Goal: Contribute content: Contribute content

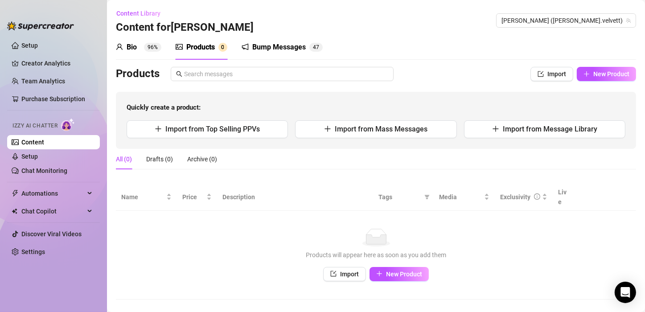
click at [43, 141] on link "Content" at bounding box center [32, 142] width 23 height 7
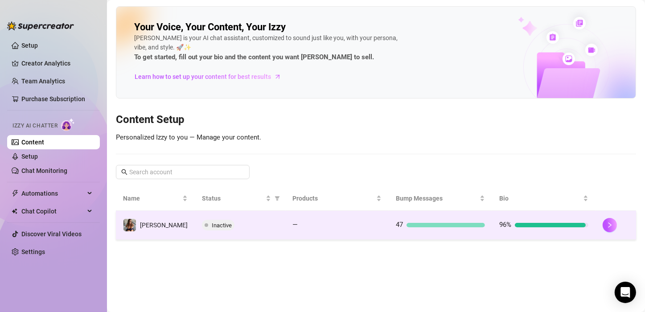
click at [231, 224] on div "Inactive" at bounding box center [240, 225] width 76 height 11
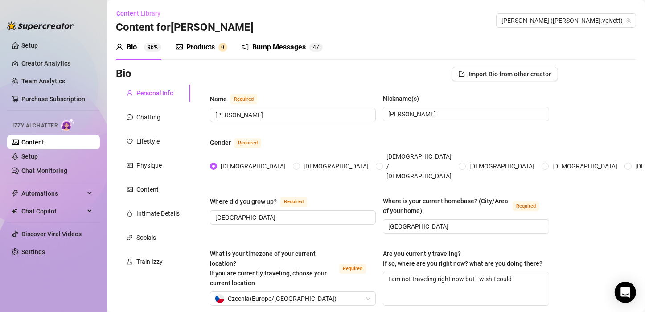
click at [202, 42] on div "Products" at bounding box center [200, 47] width 29 height 11
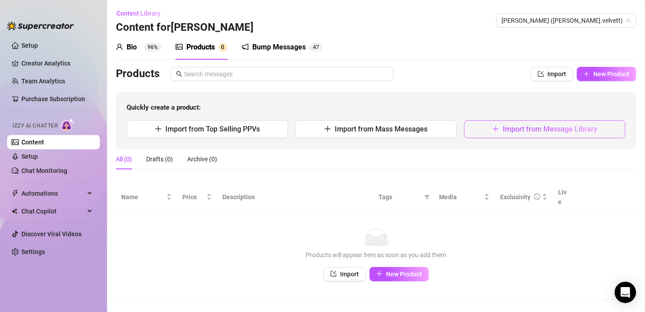
click at [516, 131] on span "Import from Message Library" at bounding box center [550, 129] width 95 height 8
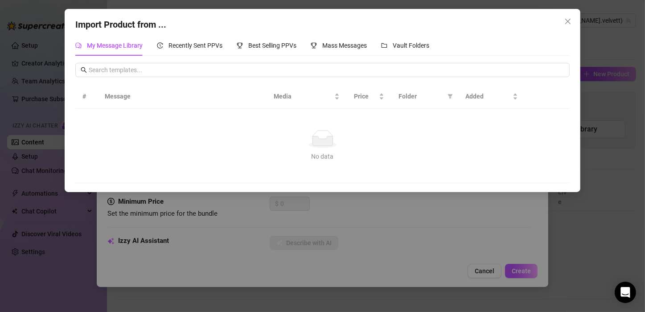
click at [120, 45] on span "My Message Library" at bounding box center [115, 45] width 56 height 7
click at [419, 43] on span "Vault Folders" at bounding box center [411, 45] width 37 height 7
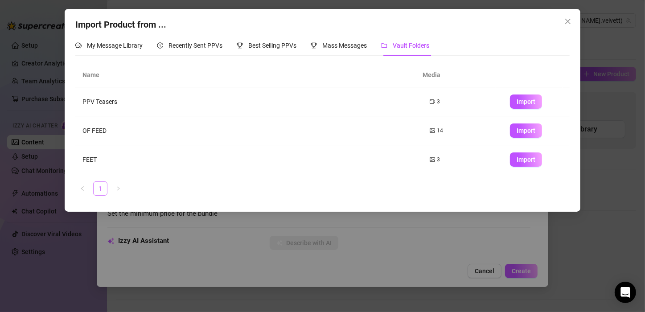
click at [100, 185] on link "1" at bounding box center [100, 188] width 13 height 13
click at [99, 103] on td "PPV Teasers" at bounding box center [249, 101] width 348 height 29
click at [94, 159] on td "FEET" at bounding box center [249, 159] width 348 height 29
click at [517, 158] on span "Import" at bounding box center [526, 159] width 19 height 7
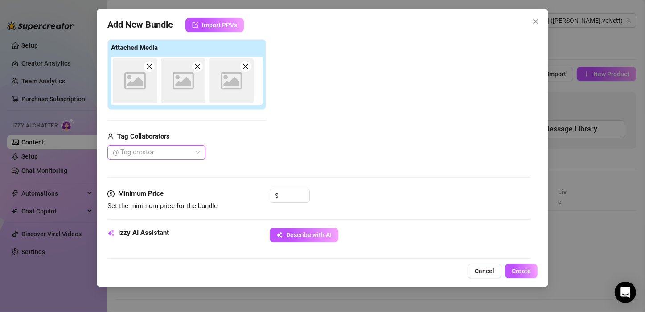
scroll to position [140, 0]
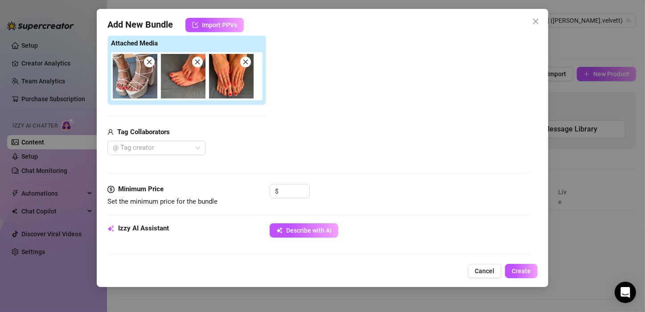
click at [149, 60] on icon "close" at bounding box center [149, 62] width 5 height 5
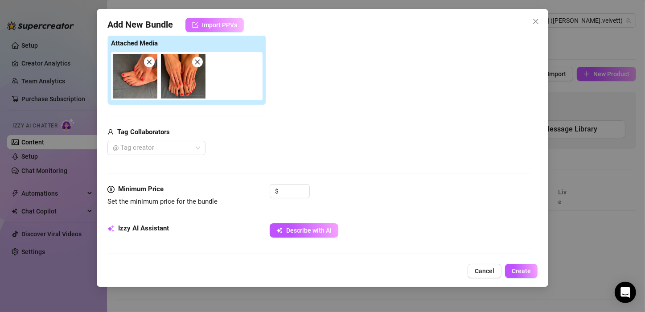
click at [223, 24] on span "Import PPVs" at bounding box center [219, 24] width 35 height 7
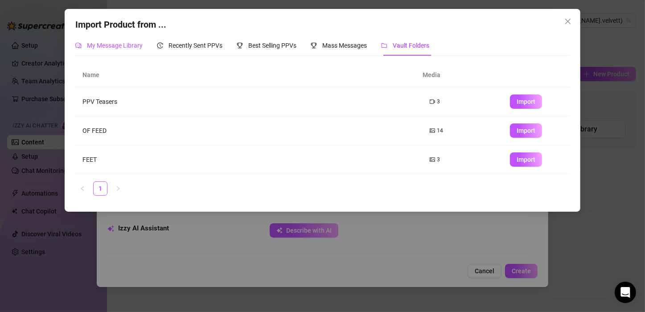
click at [123, 43] on span "My Message Library" at bounding box center [115, 45] width 56 height 7
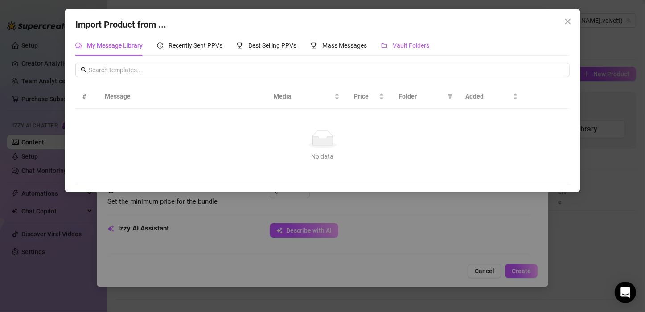
click at [400, 47] on span "Vault Folders" at bounding box center [411, 45] width 37 height 7
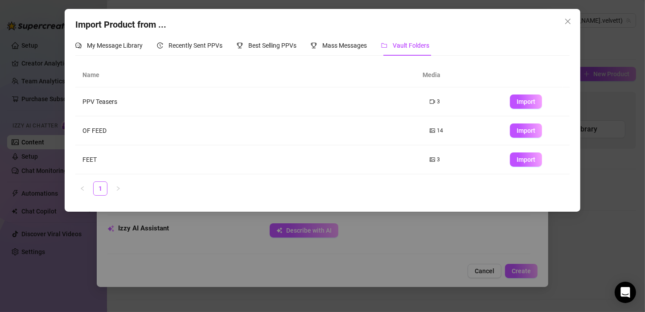
click at [90, 185] on ul "1" at bounding box center [322, 189] width 495 height 14
click at [103, 188] on link "1" at bounding box center [100, 188] width 13 height 13
click at [335, 47] on span "Mass Messages" at bounding box center [344, 45] width 45 height 7
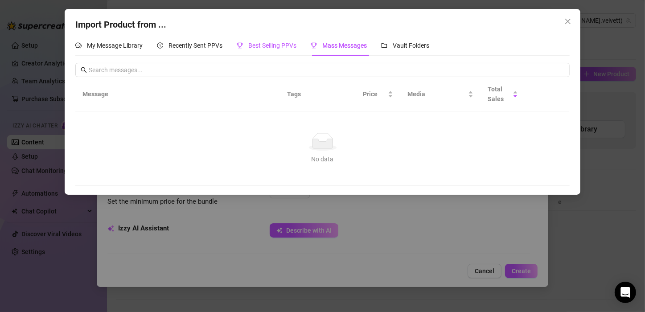
click at [262, 43] on span "Best Selling PPVs" at bounding box center [272, 45] width 48 height 7
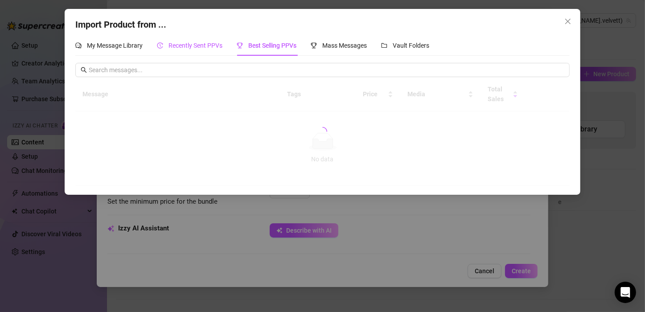
click at [197, 43] on span "Recently Sent PPVs" at bounding box center [196, 45] width 54 height 7
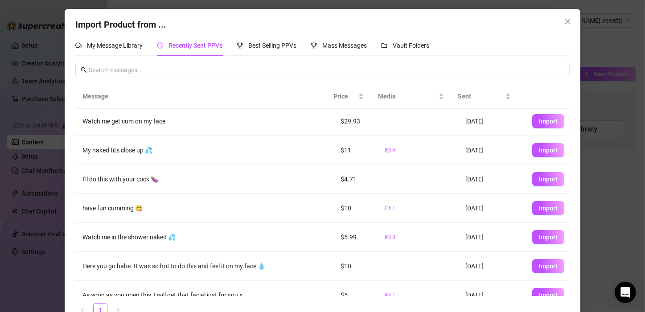
scroll to position [0, 0]
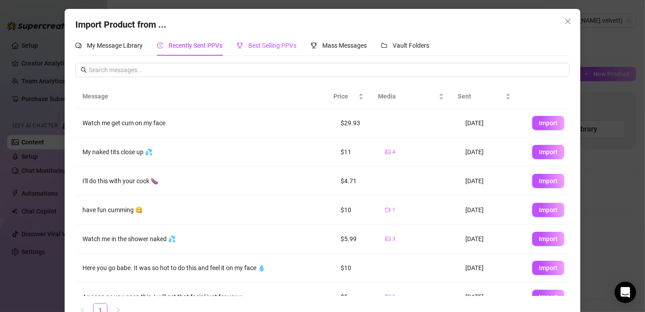
click at [271, 49] on div "Best Selling PPVs" at bounding box center [267, 46] width 60 height 10
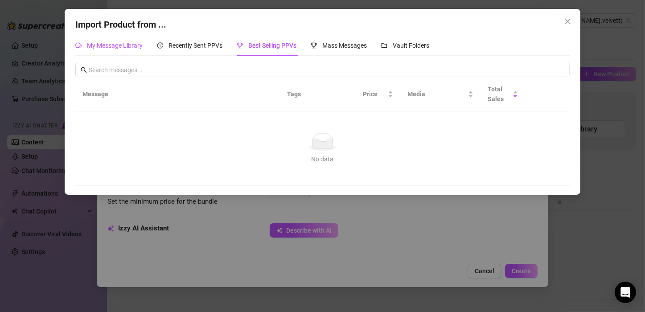
click at [134, 44] on span "My Message Library" at bounding box center [115, 45] width 56 height 7
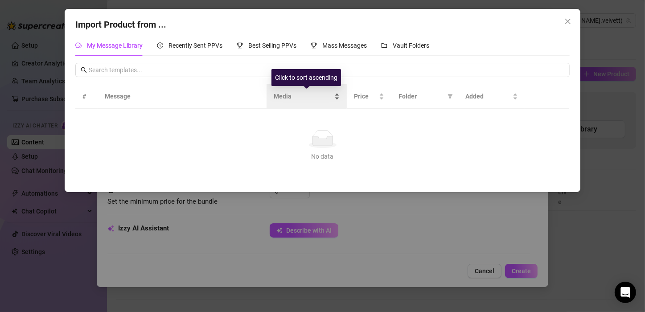
click at [278, 95] on span "Media" at bounding box center [303, 96] width 59 height 10
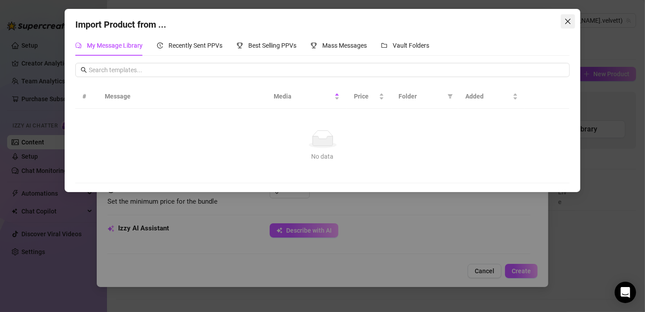
click at [567, 22] on icon "close" at bounding box center [568, 21] width 7 height 7
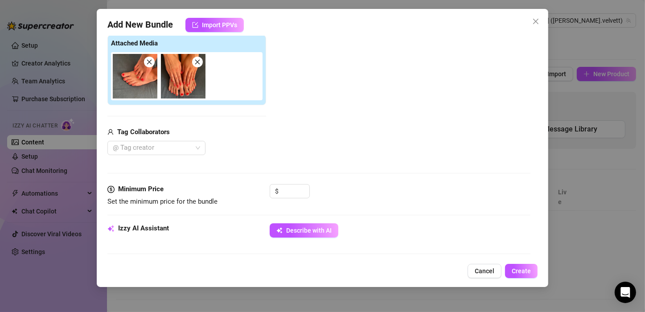
click at [198, 58] on span at bounding box center [197, 62] width 11 height 11
click at [148, 62] on icon "close" at bounding box center [149, 62] width 6 height 6
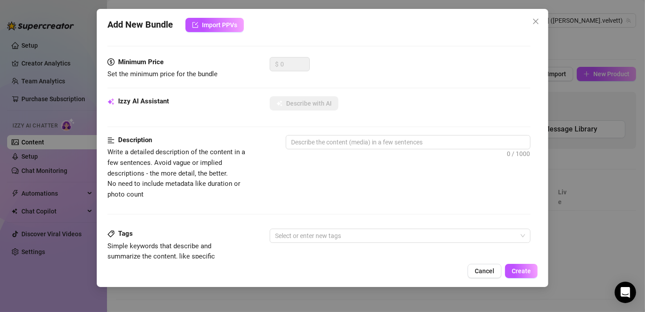
type input "0"
click at [535, 21] on icon "close" at bounding box center [535, 21] width 5 height 5
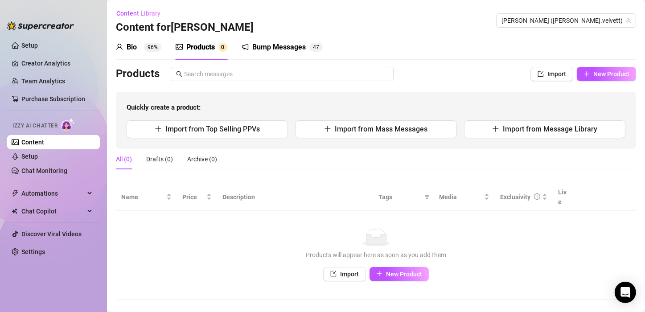
click at [208, 47] on div "Products" at bounding box center [200, 47] width 29 height 11
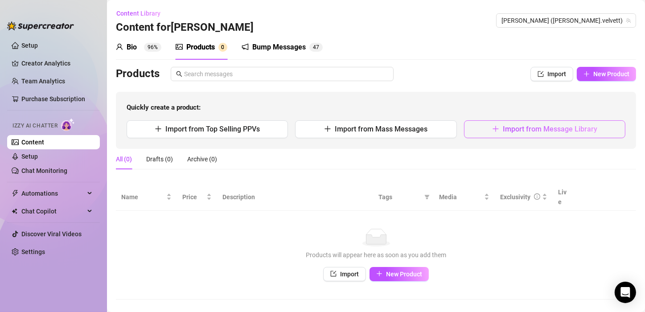
click at [517, 128] on span "Import from Message Library" at bounding box center [550, 129] width 95 height 8
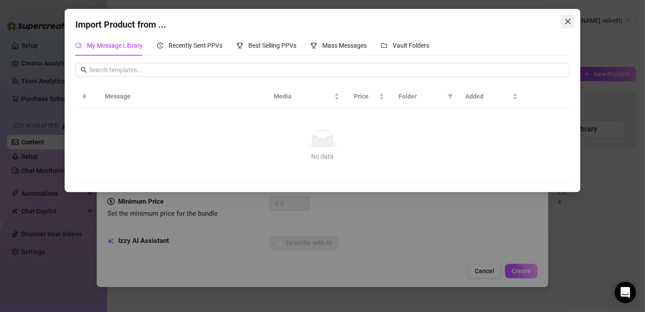
click at [567, 16] on button "Close" at bounding box center [568, 21] width 14 height 14
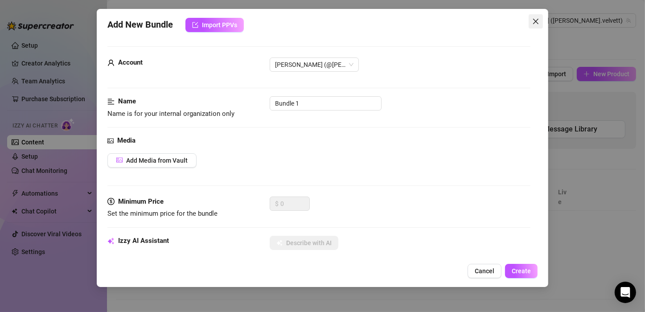
click at [538, 20] on icon "close" at bounding box center [535, 21] width 7 height 7
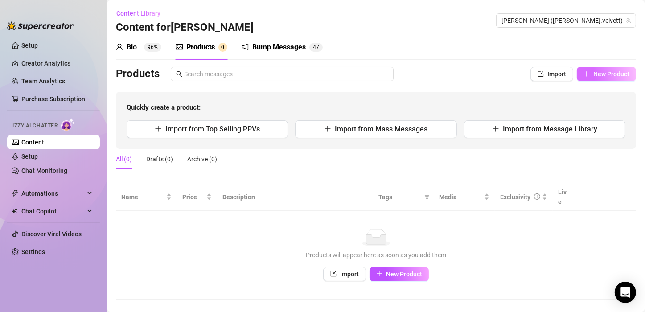
click at [577, 71] on button "New Product" at bounding box center [606, 74] width 59 height 14
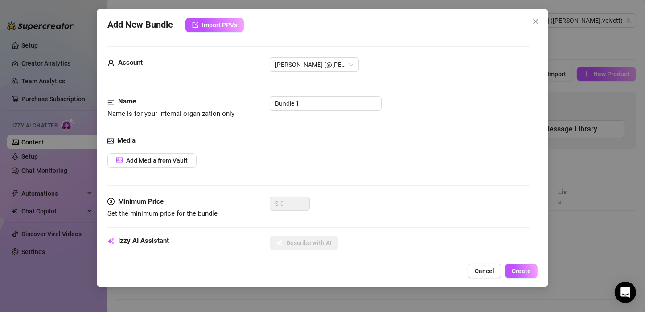
click at [538, 103] on div "Add New Bundle Import PPVs Account [PERSON_NAME] (@[PERSON_NAME].velvett) Name …" at bounding box center [323, 148] width 452 height 278
click at [225, 26] on span "Import PPVs" at bounding box center [219, 24] width 35 height 7
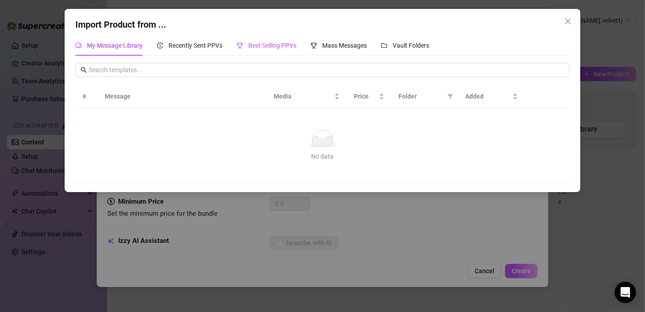
click at [261, 49] on span "Best Selling PPVs" at bounding box center [272, 45] width 48 height 7
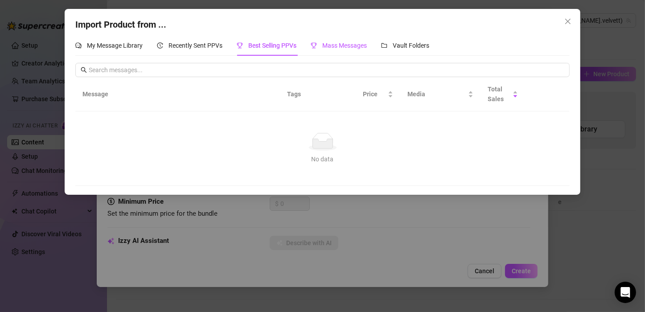
click at [328, 45] on span "Mass Messages" at bounding box center [344, 45] width 45 height 7
click at [119, 45] on span "My Message Library" at bounding box center [115, 45] width 56 height 7
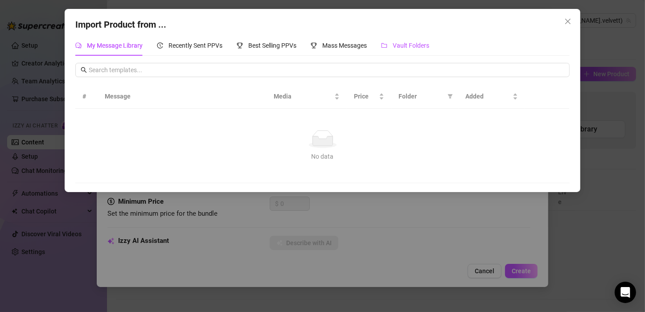
click at [416, 43] on span "Vault Folders" at bounding box center [411, 45] width 37 height 7
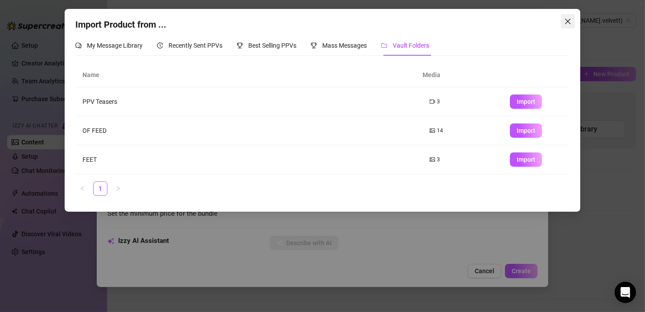
click at [567, 21] on icon "close" at bounding box center [568, 21] width 7 height 7
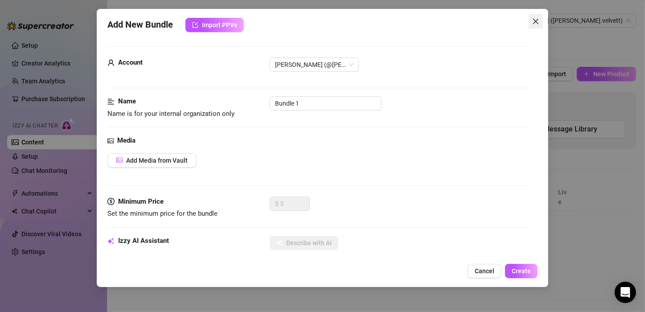
click at [538, 21] on icon "close" at bounding box center [535, 21] width 7 height 7
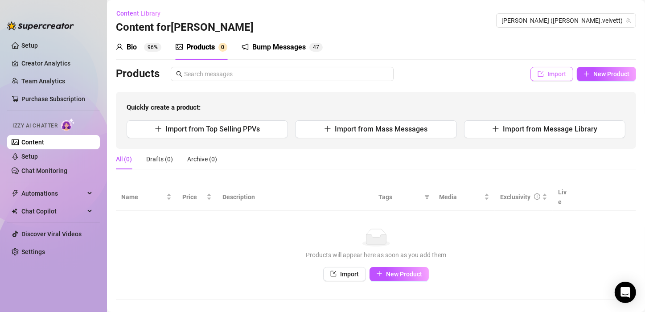
click at [553, 70] on span "Import" at bounding box center [557, 73] width 19 height 7
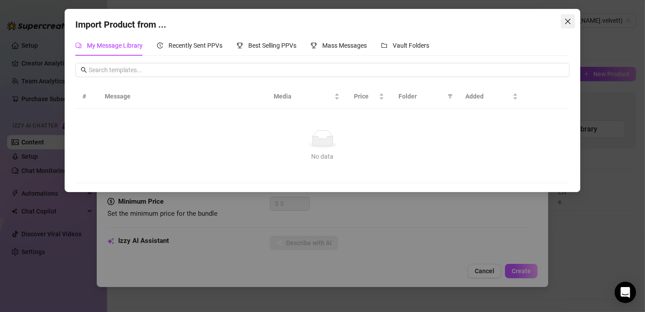
click at [572, 23] on icon "close" at bounding box center [568, 21] width 7 height 7
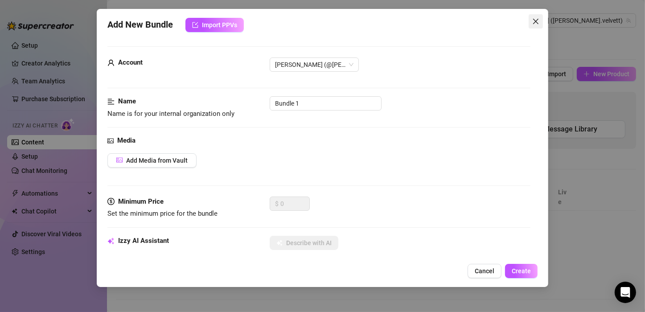
click at [536, 18] on icon "close" at bounding box center [535, 21] width 7 height 7
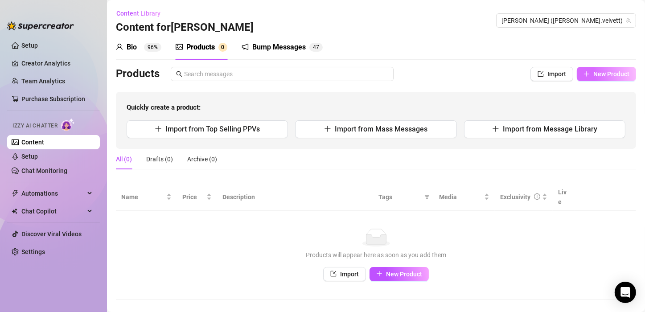
click at [594, 75] on span "New Product" at bounding box center [612, 73] width 36 height 7
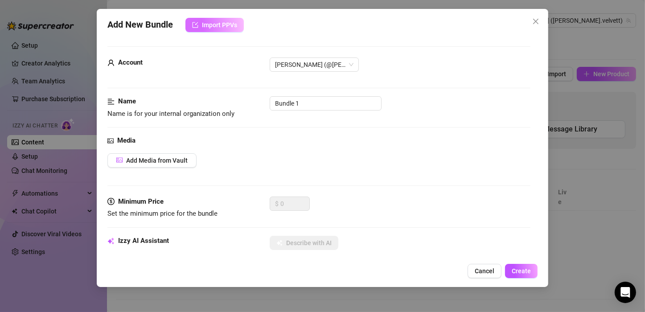
click at [218, 24] on span "Import PPVs" at bounding box center [219, 24] width 35 height 7
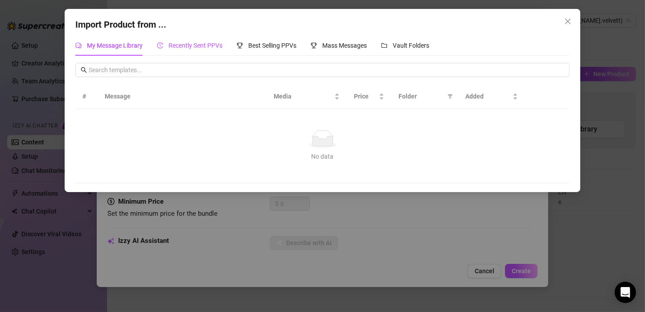
click at [176, 46] on span "Recently Sent PPVs" at bounding box center [196, 45] width 54 height 7
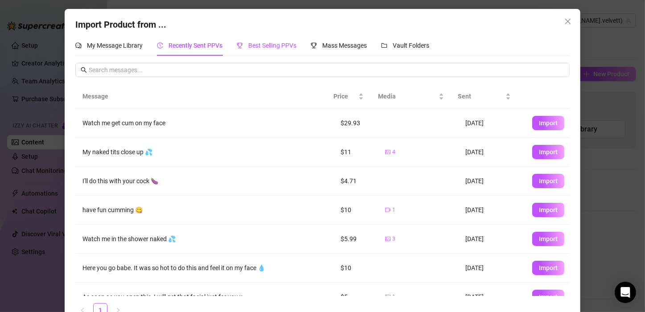
click at [269, 46] on span "Best Selling PPVs" at bounding box center [272, 45] width 48 height 7
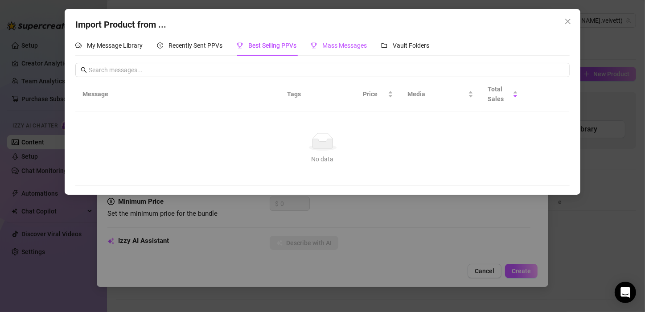
click at [329, 46] on span "Mass Messages" at bounding box center [344, 45] width 45 height 7
click at [409, 46] on span "Vault Folders" at bounding box center [411, 45] width 37 height 7
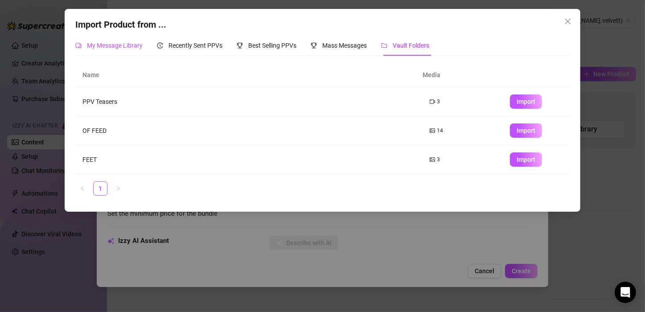
click at [133, 45] on span "My Message Library" at bounding box center [115, 45] width 56 height 7
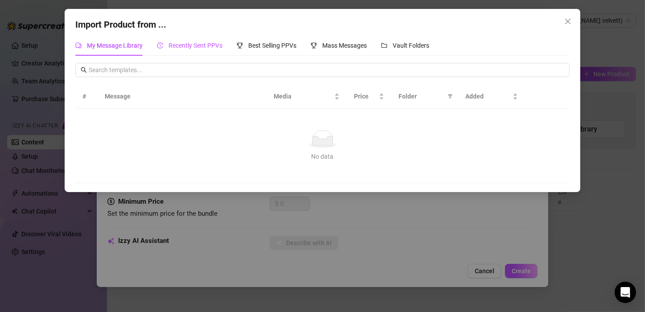
click at [208, 44] on span "Recently Sent PPVs" at bounding box center [196, 45] width 54 height 7
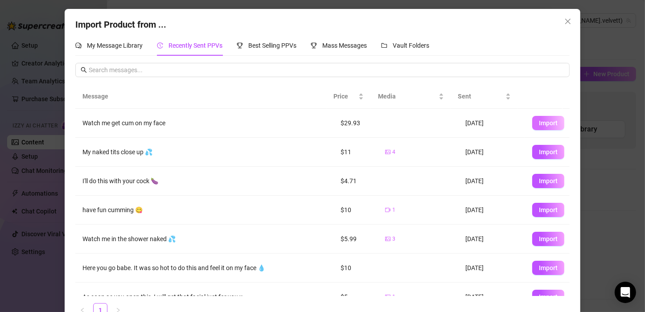
click at [539, 121] on span "Import" at bounding box center [548, 123] width 19 height 7
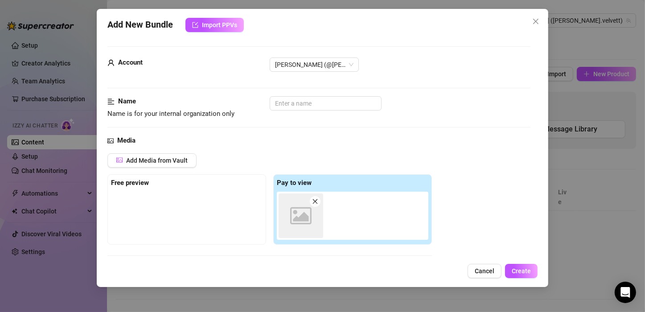
click at [314, 202] on icon "close" at bounding box center [315, 201] width 5 height 5
type input "0"
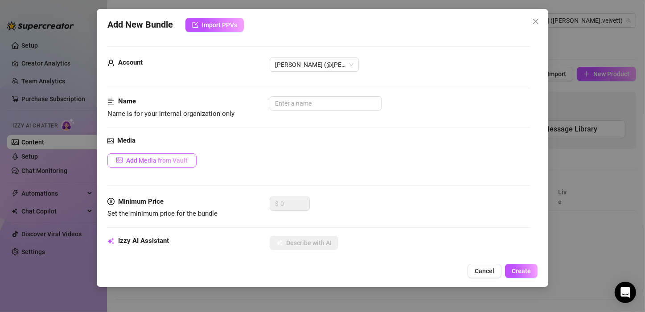
click at [153, 157] on span "Add Media from Vault" at bounding box center [157, 160] width 62 height 7
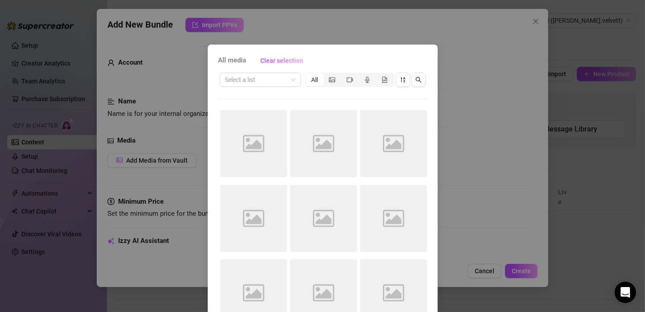
click at [454, 67] on div "All media Clear selection Select a list All Image placeholder Image placeholder…" at bounding box center [322, 156] width 645 height 312
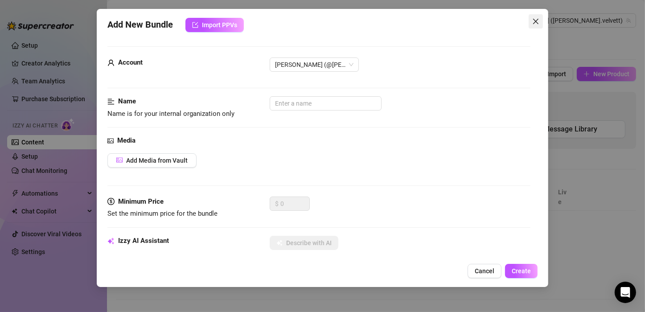
click at [539, 23] on icon "close" at bounding box center [535, 21] width 7 height 7
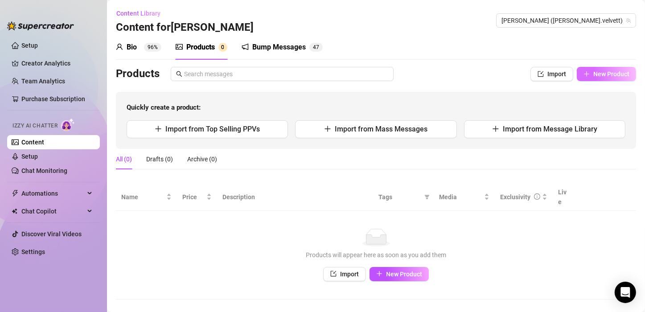
click at [594, 72] on span "New Product" at bounding box center [612, 73] width 36 height 7
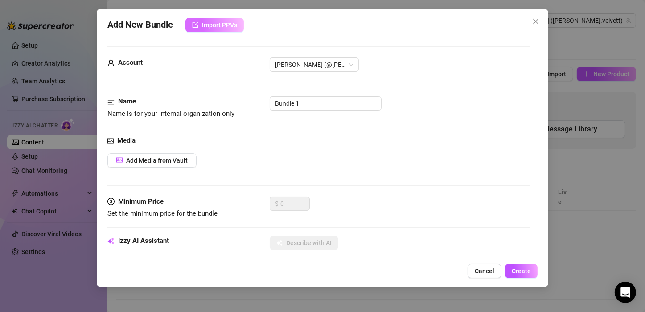
click at [229, 20] on button "Import PPVs" at bounding box center [215, 25] width 58 height 14
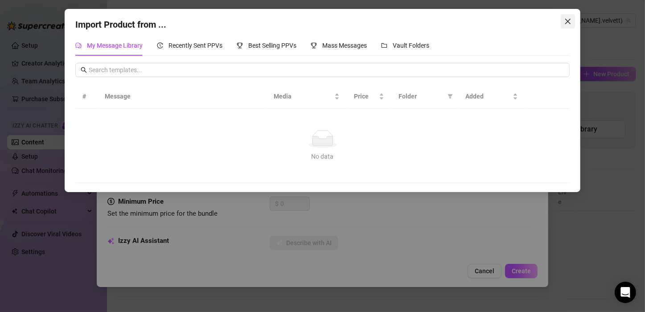
click at [567, 22] on icon "close" at bounding box center [568, 21] width 7 height 7
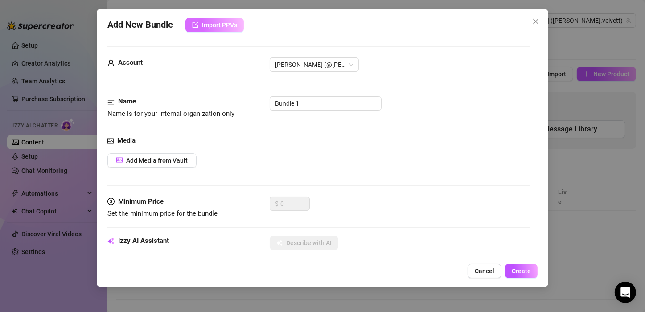
click at [216, 24] on span "Import PPVs" at bounding box center [219, 24] width 35 height 7
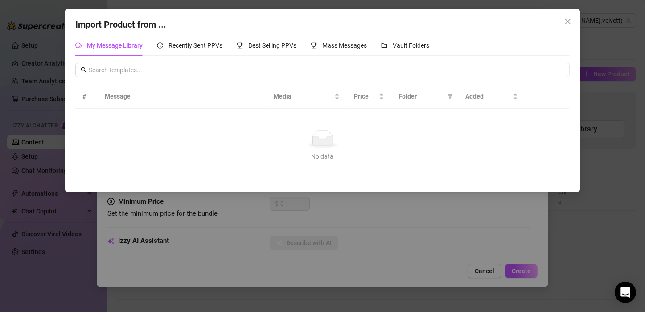
click at [135, 49] on div "My Message Library" at bounding box center [108, 46] width 67 height 10
click at [426, 47] on span "Vault Folders" at bounding box center [411, 45] width 37 height 7
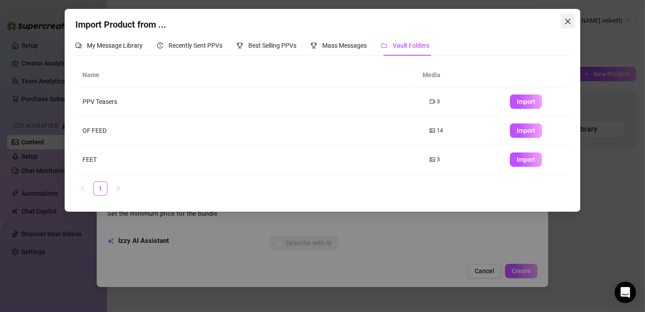
click at [565, 22] on icon "close" at bounding box center [568, 21] width 7 height 7
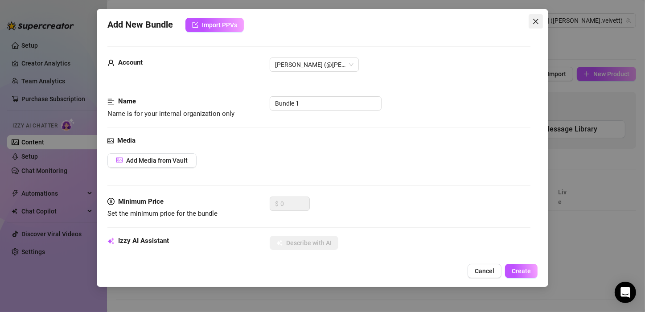
click at [536, 22] on icon "close" at bounding box center [535, 21] width 7 height 7
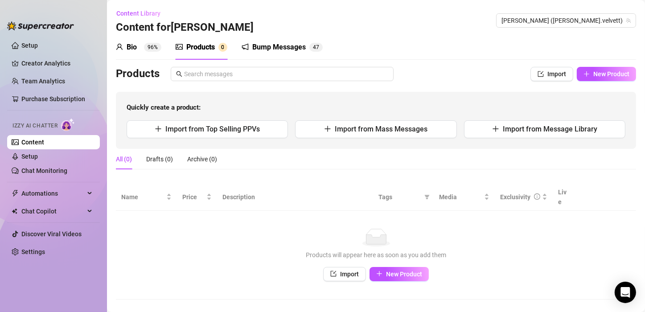
click at [502, 44] on div "Bio 96% Products 0 Bump Messages 4 7" at bounding box center [376, 47] width 520 height 25
click at [548, 73] on span "Import" at bounding box center [557, 73] width 19 height 7
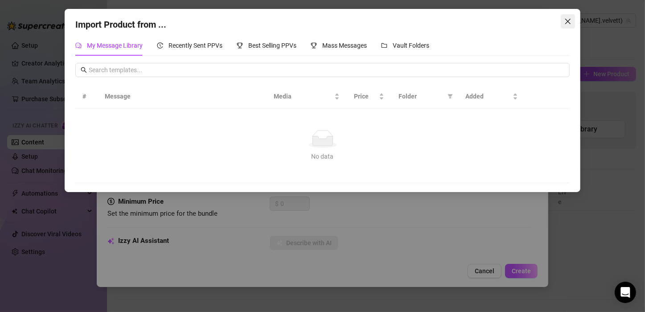
click at [567, 23] on icon "close" at bounding box center [567, 21] width 5 height 5
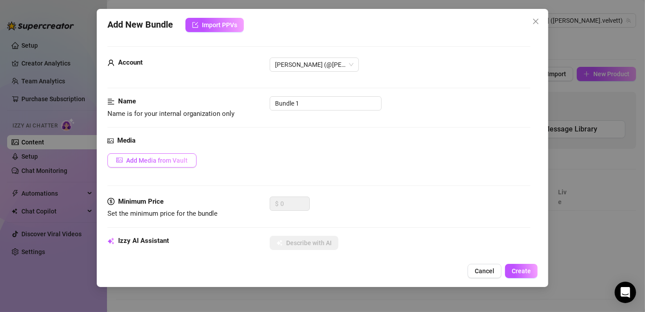
click at [164, 159] on span "Add Media from Vault" at bounding box center [157, 160] width 62 height 7
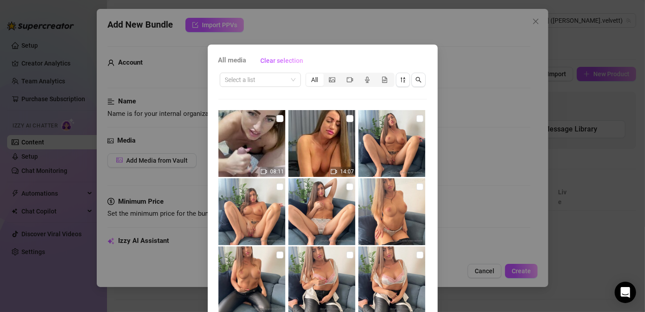
click at [263, 131] on img at bounding box center [252, 143] width 67 height 67
checkbox input "true"
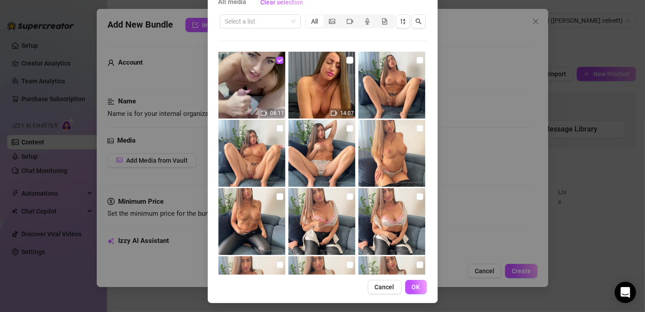
scroll to position [60, 0]
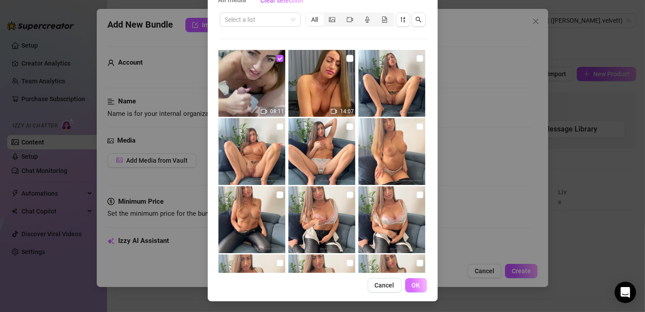
click at [413, 282] on span "OK" at bounding box center [416, 285] width 8 height 7
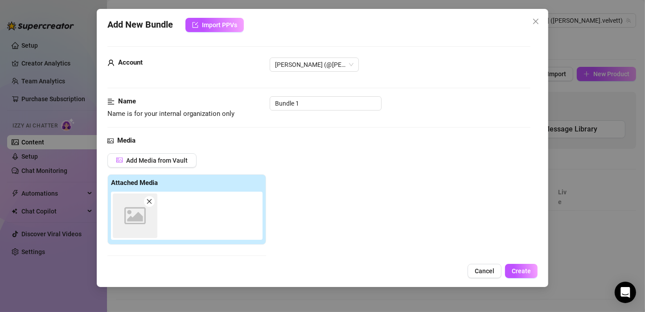
scroll to position [140, 0]
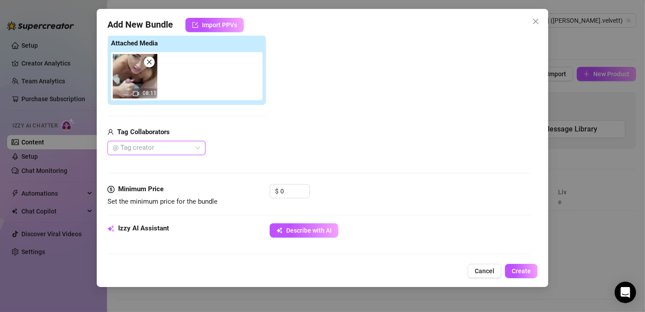
click at [144, 149] on div at bounding box center [151, 148] width 85 height 12
click at [146, 165] on div "[PERSON_NAME]" at bounding box center [157, 165] width 84 height 10
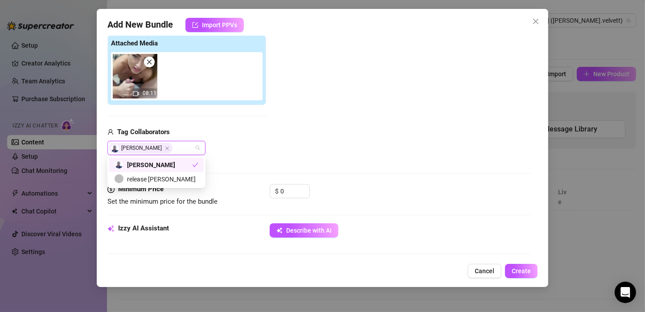
click at [263, 131] on div "Tag Collaborators" at bounding box center [186, 132] width 159 height 11
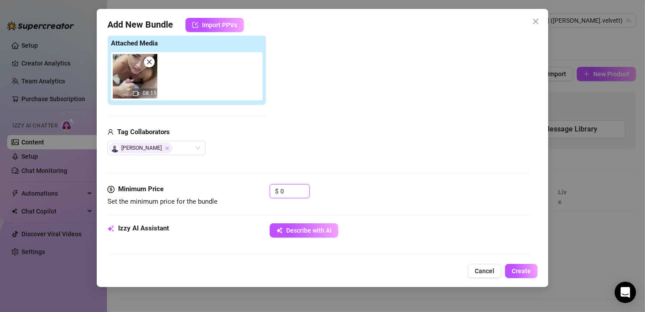
drag, startPoint x: 285, startPoint y: 190, endPoint x: 270, endPoint y: 183, distance: 16.8
click at [270, 183] on form "Account [PERSON_NAME] (@[PERSON_NAME].velvett) Name Name is for your internal o…" at bounding box center [318, 288] width 423 height 762
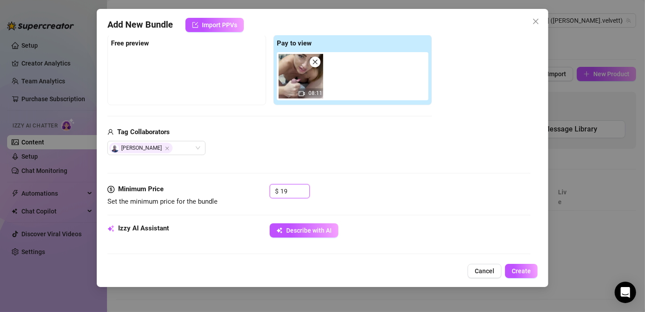
type input "1"
click at [356, 176] on div "Media Add Media from Vault Free preview Pay to view 08:11 Tag Collaborators [PE…" at bounding box center [318, 90] width 423 height 188
click at [302, 186] on span "Increase Value" at bounding box center [305, 189] width 10 height 8
click at [291, 189] on input "21" at bounding box center [295, 191] width 29 height 13
type input "2"
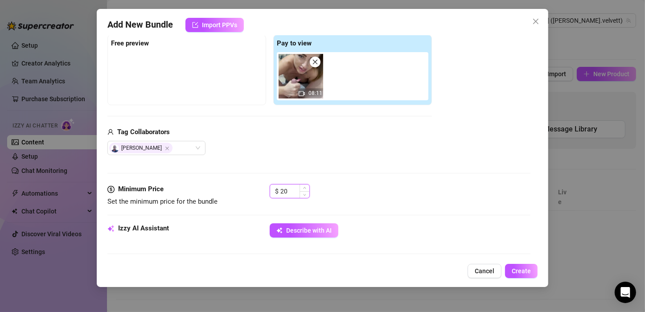
click at [291, 189] on input "20" at bounding box center [295, 191] width 29 height 13
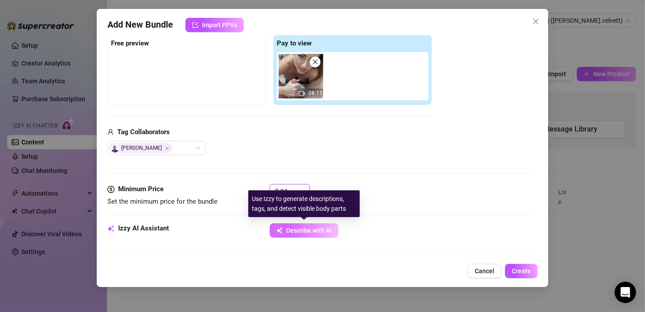
type input "24"
click at [315, 227] on span "Describe with AI" at bounding box center [308, 230] width 45 height 7
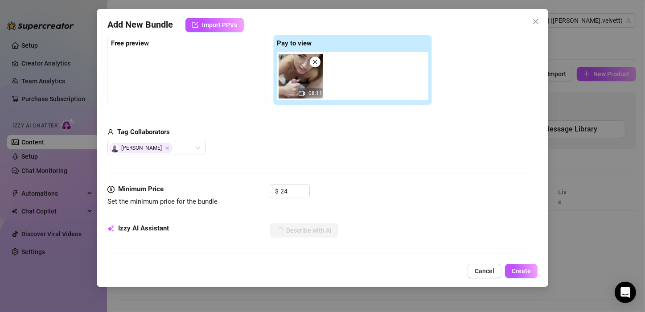
click at [446, 177] on div "Media Add Media from Vault Free preview Pay to view 08:11 Tag Collaborators [PE…" at bounding box center [318, 90] width 423 height 188
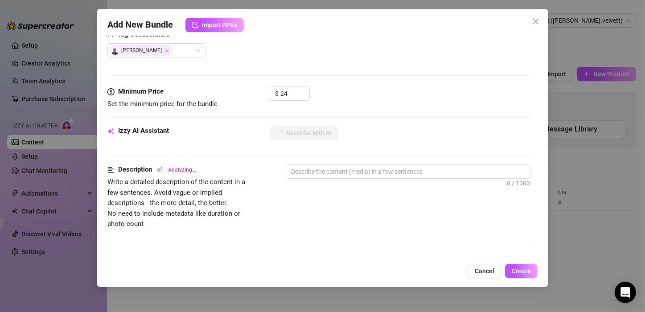
scroll to position [239, 0]
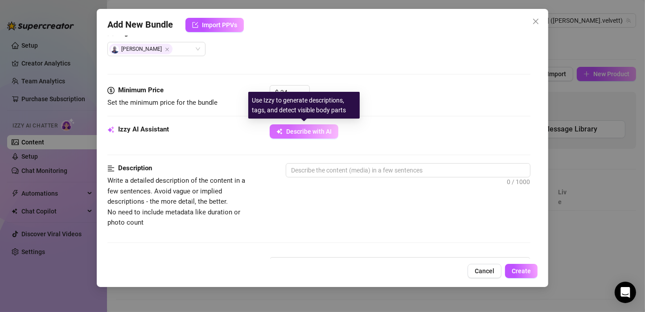
click at [314, 131] on span "Describe with AI" at bounding box center [308, 131] width 45 height 7
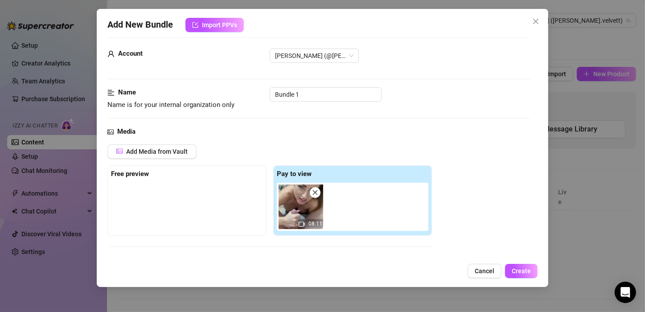
scroll to position [0, 0]
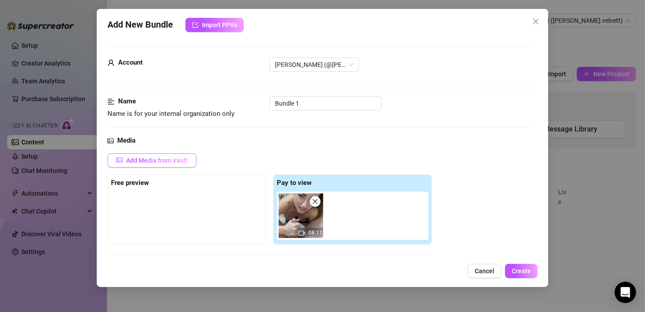
click at [140, 159] on span "Add Media from Vault" at bounding box center [157, 160] width 62 height 7
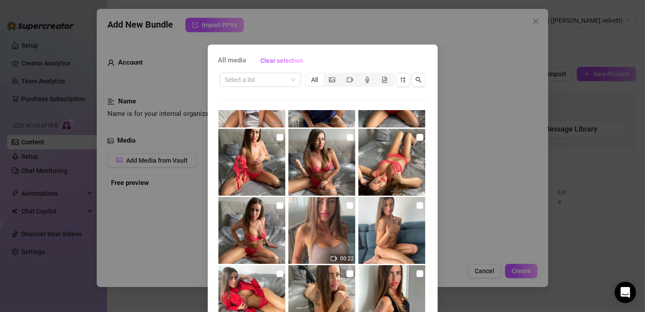
scroll to position [2519, 0]
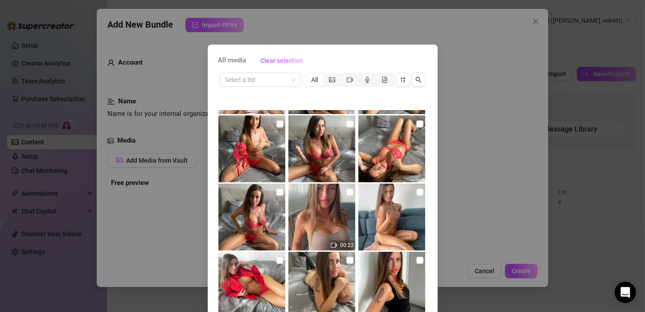
drag, startPoint x: 367, startPoint y: 53, endPoint x: 366, endPoint y: 9, distance: 43.7
click at [366, 9] on div "All media Clear selection Select a list All 08:11 14:07 03:20 01:26 00:16 00:15…" at bounding box center [322, 156] width 645 height 312
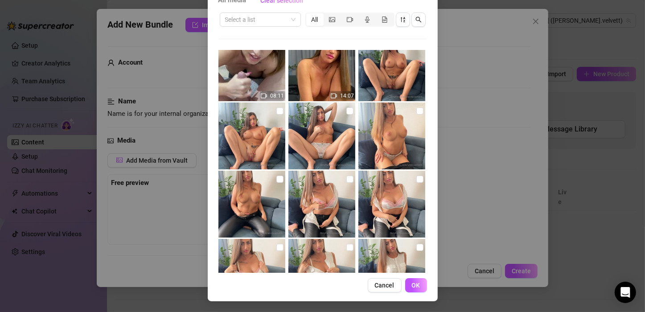
scroll to position [0, 0]
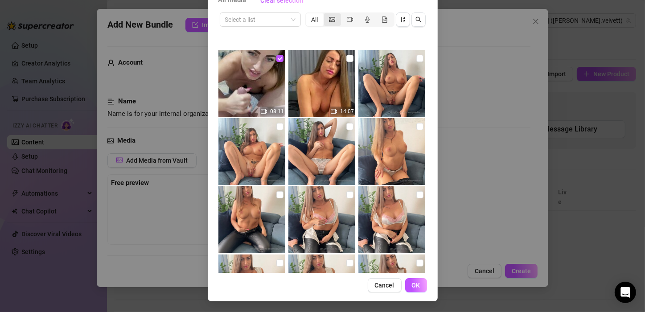
click at [334, 20] on div "segmented control" at bounding box center [332, 19] width 17 height 12
click at [326, 15] on input "segmented control" at bounding box center [326, 15] width 0 height 0
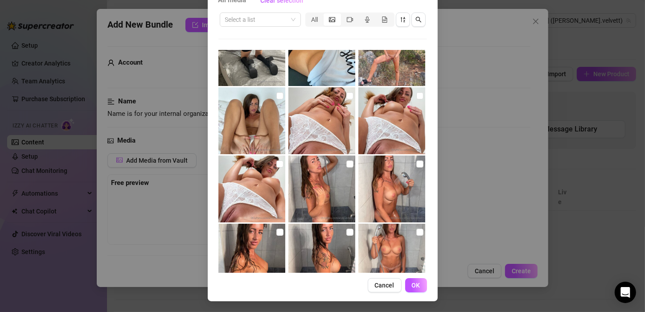
scroll to position [2685, 0]
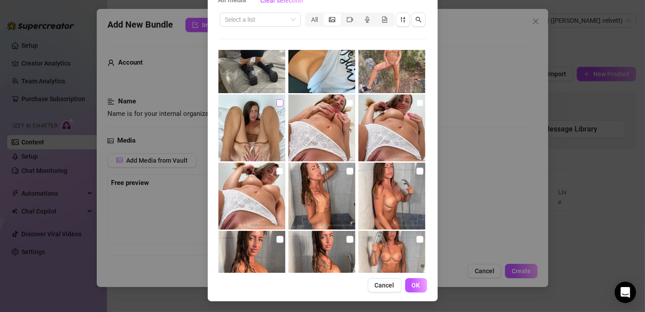
click at [276, 103] on input "checkbox" at bounding box center [279, 102] width 7 height 7
checkbox input "true"
click at [417, 100] on input "checkbox" at bounding box center [420, 102] width 7 height 7
checkbox input "true"
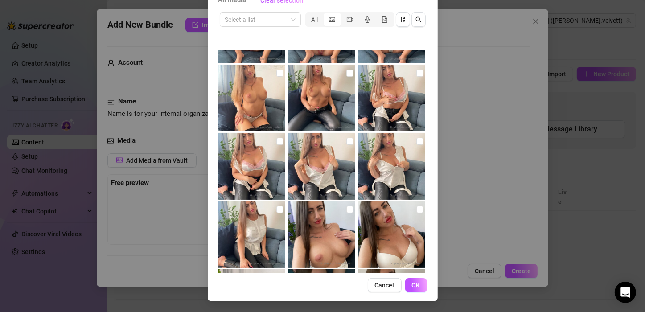
scroll to position [0, 0]
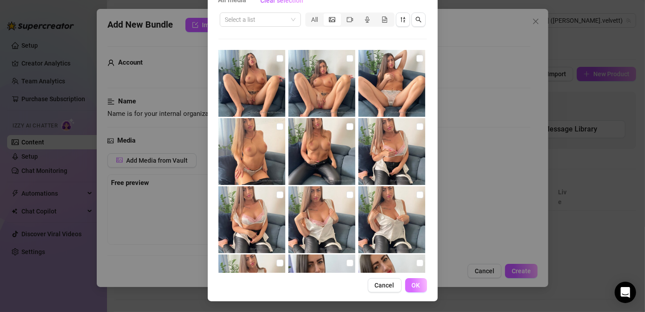
click at [412, 282] on span "OK" at bounding box center [416, 285] width 8 height 7
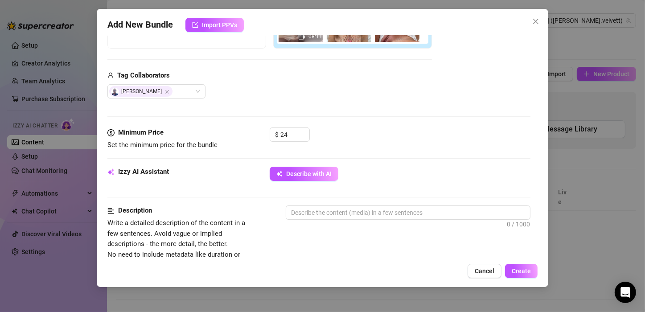
scroll to position [198, 0]
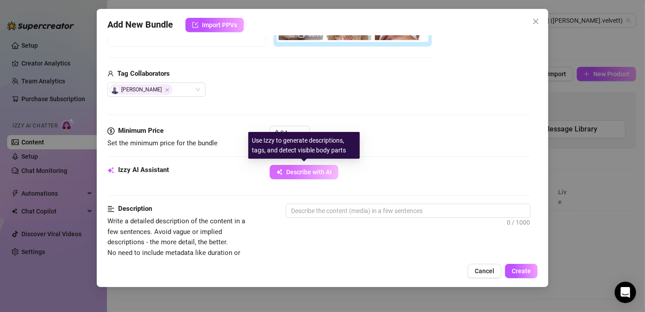
click at [321, 169] on span "Describe with AI" at bounding box center [308, 172] width 45 height 7
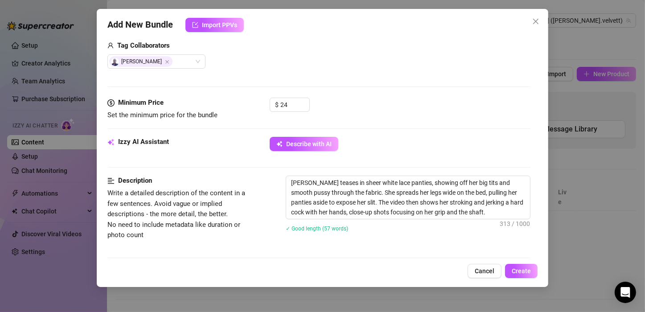
scroll to position [227, 0]
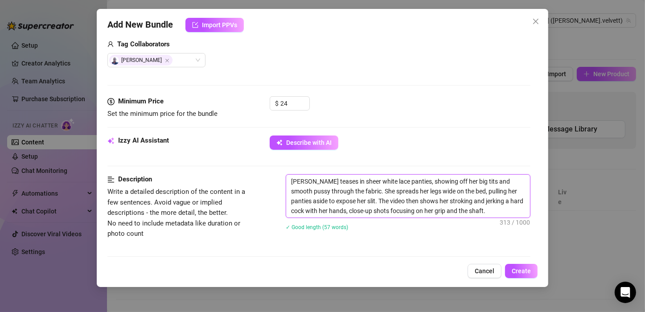
click at [506, 211] on textarea "[PERSON_NAME] teases in sheer white lace panties, showing off her big tits and …" at bounding box center [408, 196] width 244 height 43
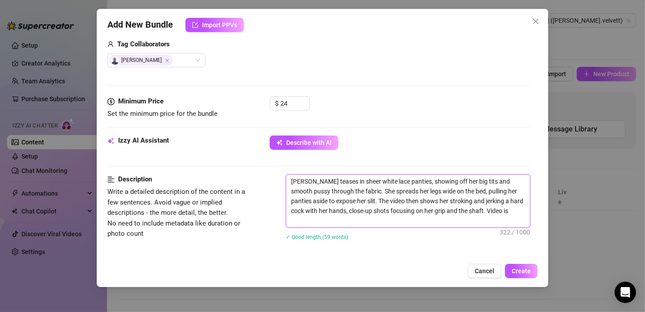
scroll to position [0, 0]
type textarea "[PERSON_NAME] teases in sheer white lace panties, showing off her big tits and …"
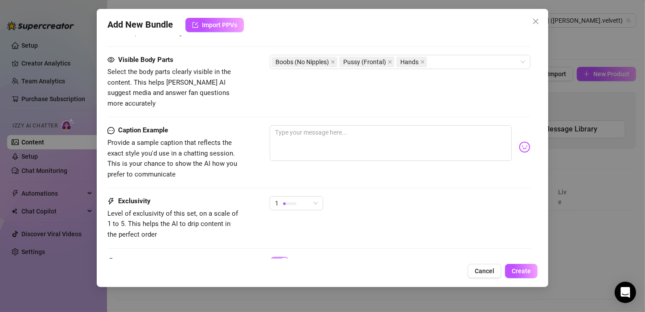
scroll to position [518, 0]
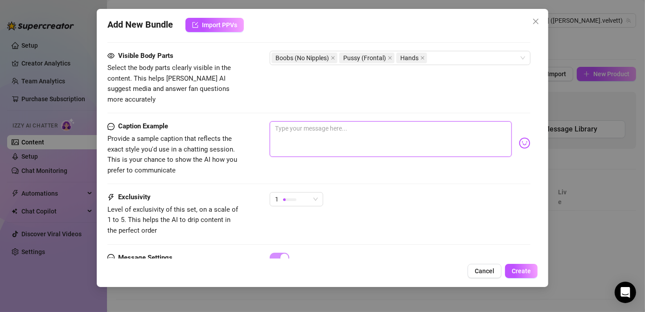
click at [280, 121] on textarea at bounding box center [391, 139] width 242 height 36
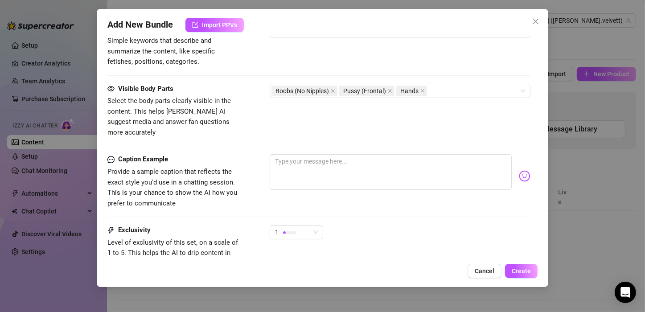
scroll to position [487, 0]
click at [279, 153] on textarea at bounding box center [391, 171] width 242 height 36
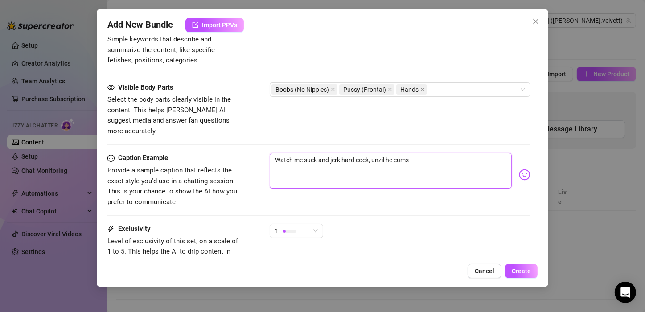
click at [381, 153] on textarea "Watch me suck and jerk hard cock, unzil he cums" at bounding box center [391, 171] width 242 height 36
click at [413, 153] on textarea "Watch me suck and jerk hard cock, until he cums" at bounding box center [391, 171] width 242 height 36
click at [418, 153] on textarea "Watch me suck and jerk hard cock, until he cums" at bounding box center [391, 171] width 242 height 36
click at [400, 153] on textarea "Watch me suck and jerk hard cock, until he cums" at bounding box center [391, 171] width 242 height 36
click at [413, 153] on textarea "Watch me suck and jerk hard cock, until he cums" at bounding box center [391, 171] width 242 height 36
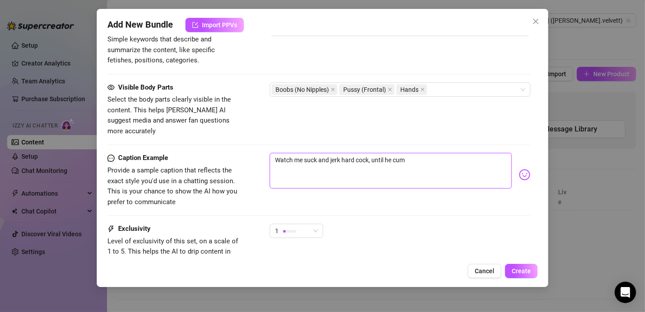
paste textarea "💦👅I"
click at [406, 153] on textarea "Watch me suck and jerk hard cock, until he cum 💦👅" at bounding box center [391, 171] width 242 height 36
click at [290, 227] on div at bounding box center [289, 231] width 13 height 8
type textarea "Watch me suck and jerk hard cock, until he cums 💦👅"
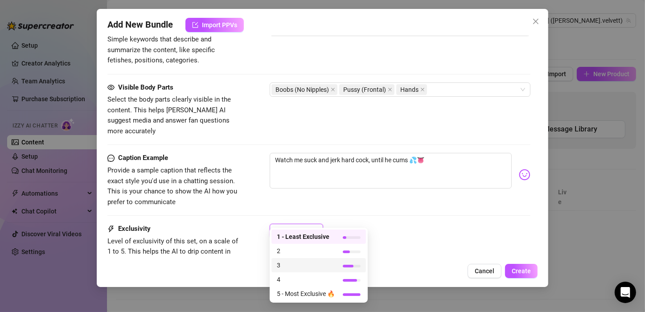
click at [283, 264] on span "3" at bounding box center [306, 265] width 58 height 10
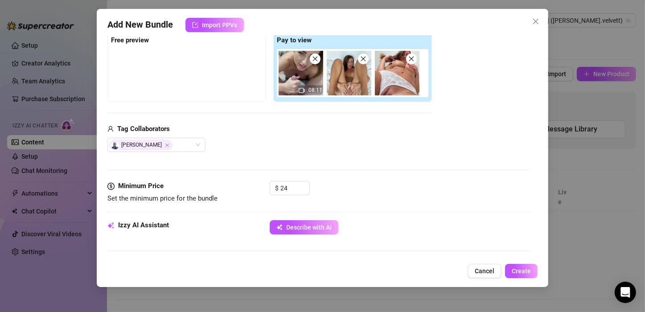
scroll to position [139, 0]
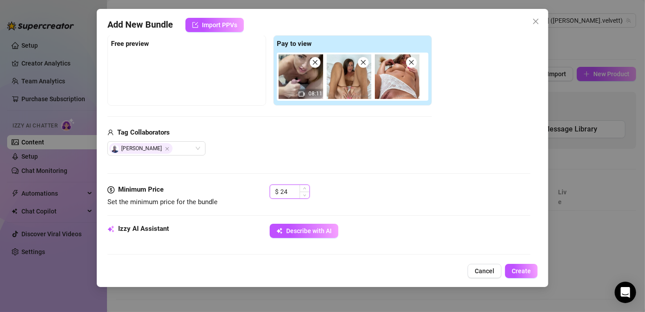
drag, startPoint x: 289, startPoint y: 187, endPoint x: 277, endPoint y: 186, distance: 12.1
click at [277, 186] on div "$ 24" at bounding box center [290, 192] width 40 height 14
type input "29"
click at [337, 185] on div "$ 29" at bounding box center [400, 196] width 261 height 22
click at [519, 268] on span "Create" at bounding box center [521, 271] width 19 height 7
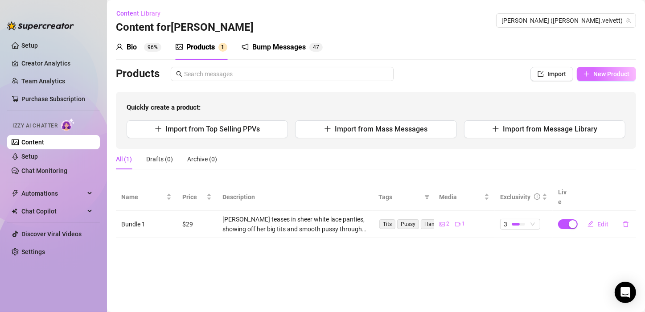
click at [593, 72] on button "New Product" at bounding box center [606, 74] width 59 height 14
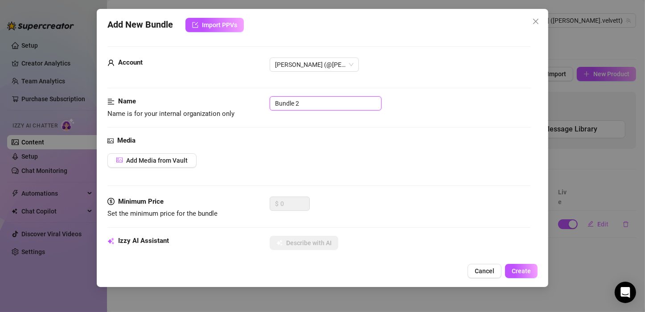
drag, startPoint x: 305, startPoint y: 103, endPoint x: 274, endPoint y: 94, distance: 31.5
type input "feet job"
click at [289, 124] on div "Name Name is for your internal organization only feet job" at bounding box center [318, 115] width 423 height 39
click at [174, 161] on span "Add Media from Vault" at bounding box center [157, 160] width 62 height 7
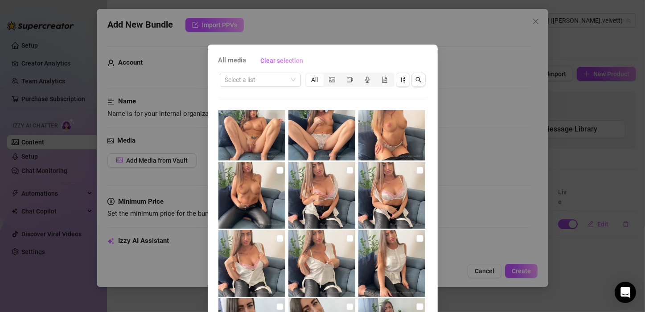
scroll to position [86, 0]
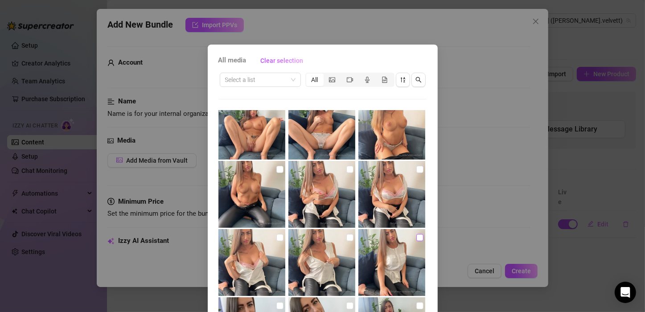
click at [417, 234] on input "checkbox" at bounding box center [420, 237] width 7 height 7
checkbox input "true"
click at [276, 234] on input "checkbox" at bounding box center [279, 237] width 7 height 7
checkbox input "true"
click at [417, 171] on input "checkbox" at bounding box center [420, 169] width 7 height 7
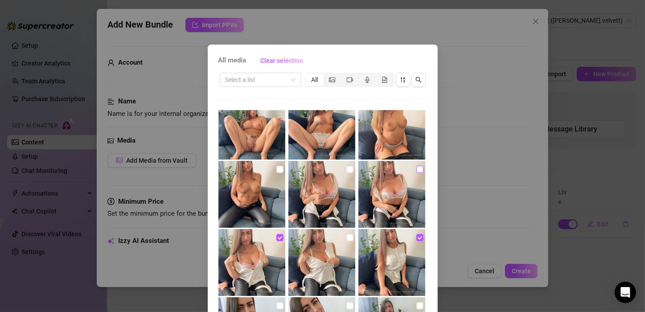
checkbox input "true"
click at [276, 167] on input "checkbox" at bounding box center [279, 169] width 7 height 7
checkbox input "true"
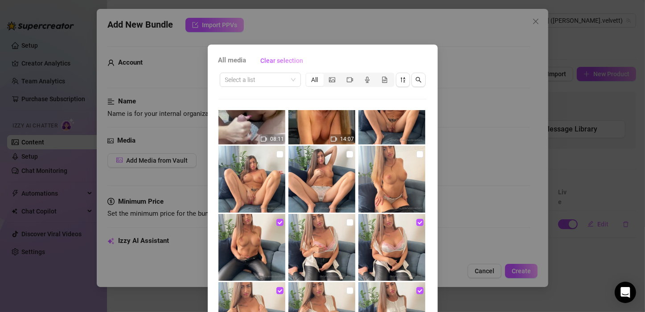
scroll to position [32, 0]
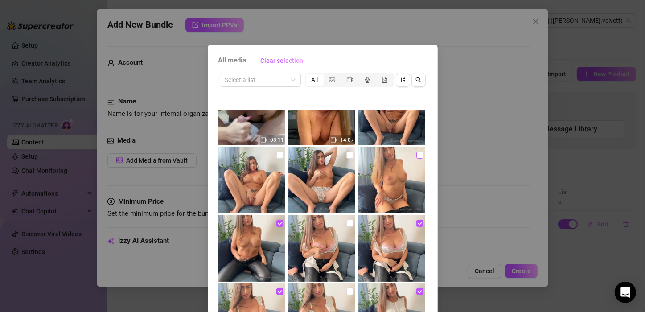
click at [417, 154] on input "checkbox" at bounding box center [420, 155] width 7 height 7
checkbox input "true"
click at [347, 152] on input "checkbox" at bounding box center [350, 155] width 7 height 7
checkbox input "true"
click at [276, 155] on input "checkbox" at bounding box center [279, 155] width 7 height 7
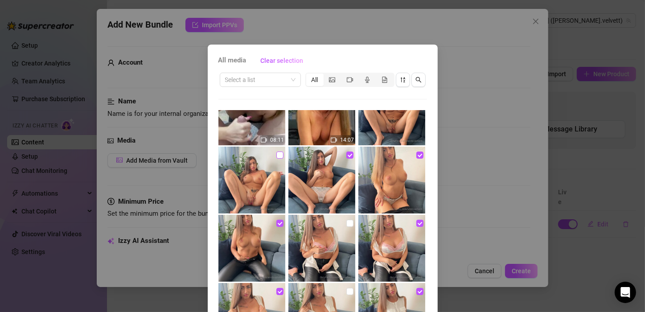
checkbox input "true"
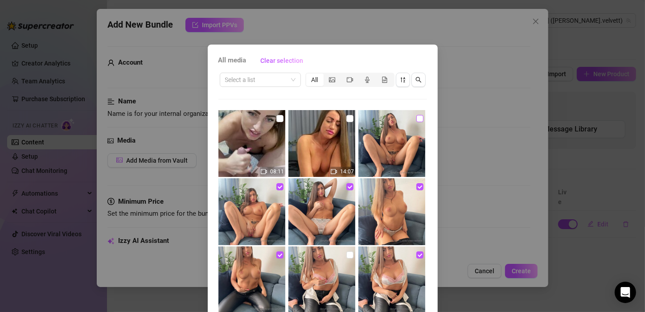
click at [417, 117] on input "checkbox" at bounding box center [420, 118] width 7 height 7
checkbox input "false"
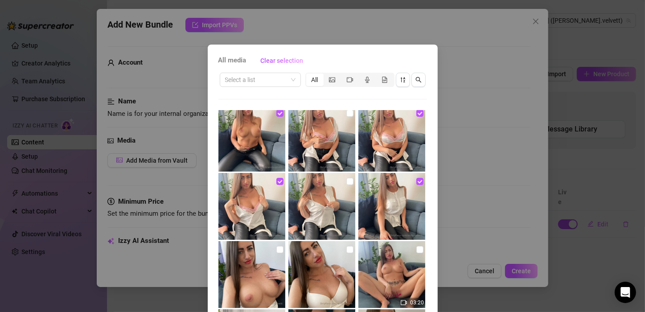
scroll to position [182, 0]
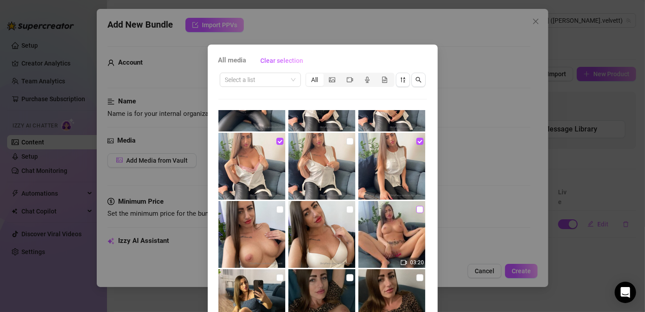
click at [417, 206] on input "checkbox" at bounding box center [420, 209] width 7 height 7
checkbox input "true"
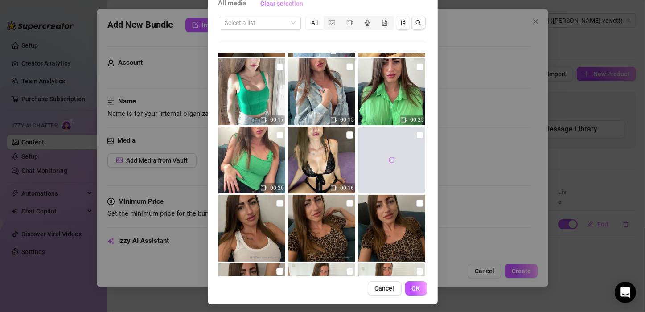
scroll to position [60, 0]
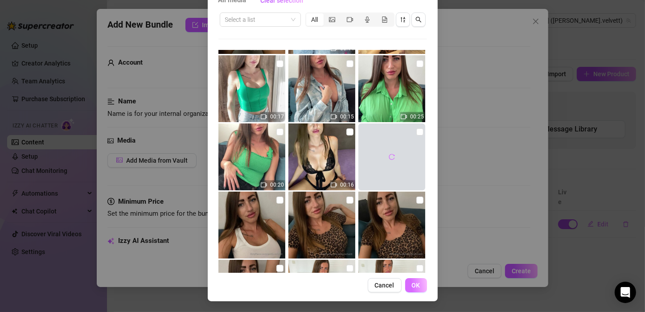
click at [409, 281] on button "OK" at bounding box center [416, 285] width 22 height 14
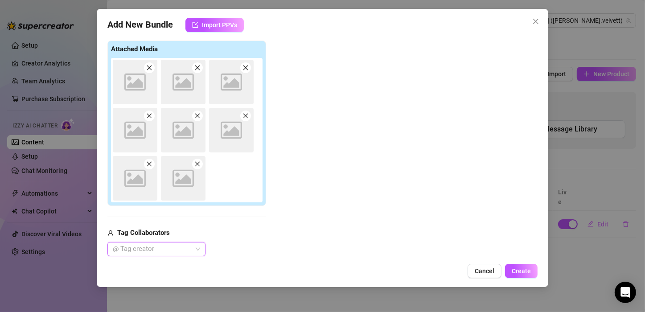
scroll to position [140, 0]
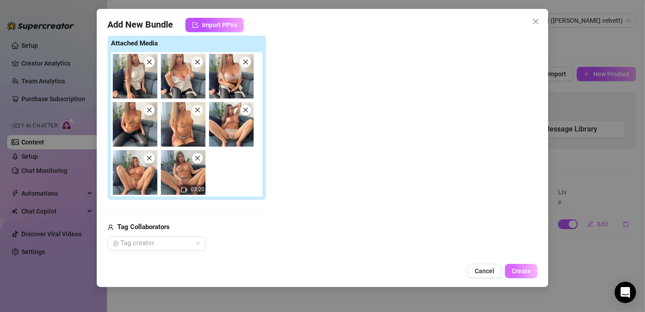
click at [521, 270] on span "Create" at bounding box center [521, 271] width 19 height 7
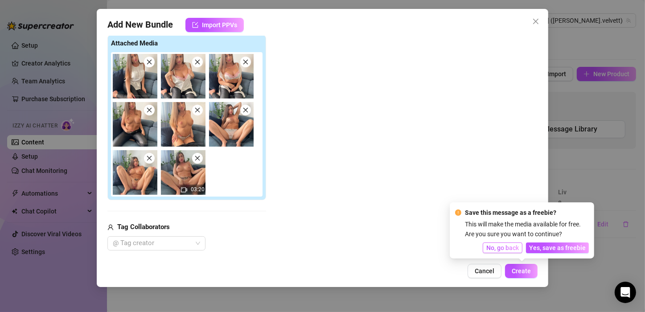
click at [493, 247] on span "No, go back" at bounding box center [503, 247] width 33 height 7
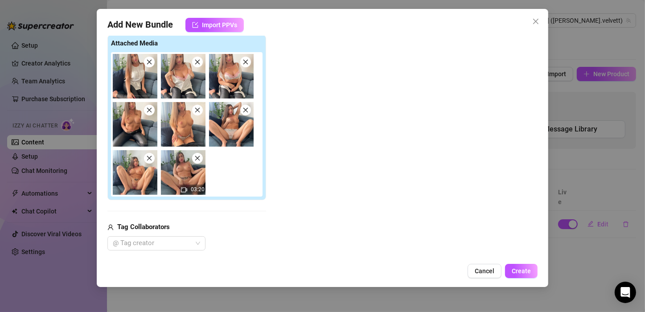
scroll to position [0, 0]
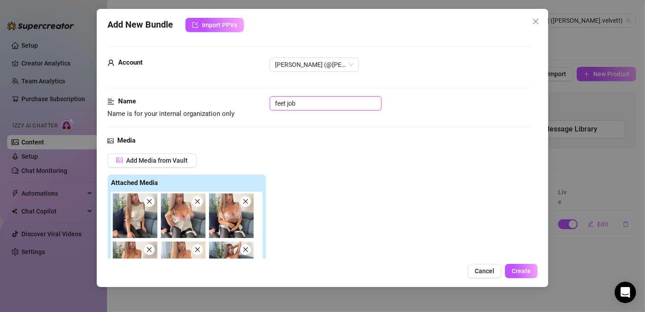
drag, startPoint x: 318, startPoint y: 102, endPoint x: 267, endPoint y: 103, distance: 51.3
click at [267, 103] on div "Name Name is for your internal organization only feet job" at bounding box center [318, 107] width 423 height 23
type input "masturbation"
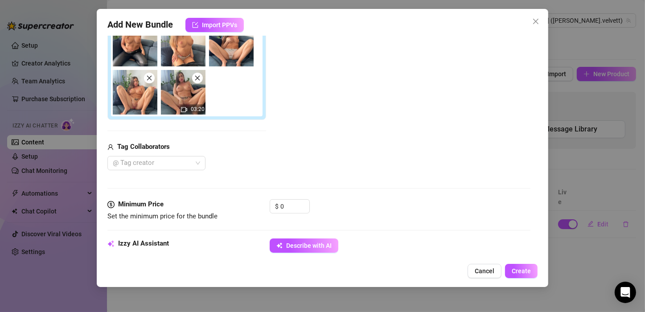
scroll to position [221, 0]
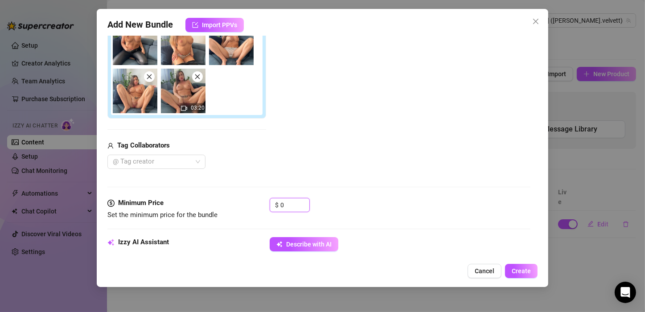
drag, startPoint x: 294, startPoint y: 204, endPoint x: 268, endPoint y: 196, distance: 26.7
click at [268, 196] on form "Account [PERSON_NAME] (@[PERSON_NAME].velvett) Name Name is for your internal o…" at bounding box center [318, 253] width 423 height 857
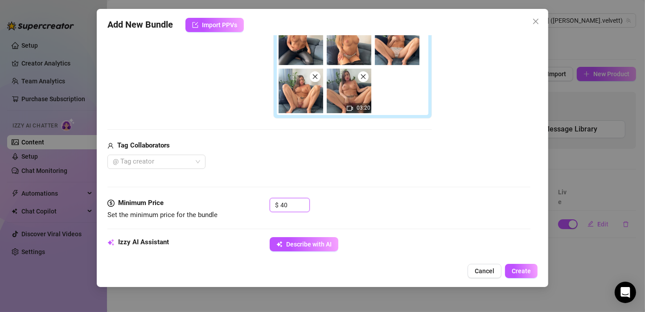
type input "40"
click at [382, 181] on div "Media Add Media from Vault Free preview Pay to view 03:20 Tag Collaborators @ T…" at bounding box center [318, 56] width 423 height 284
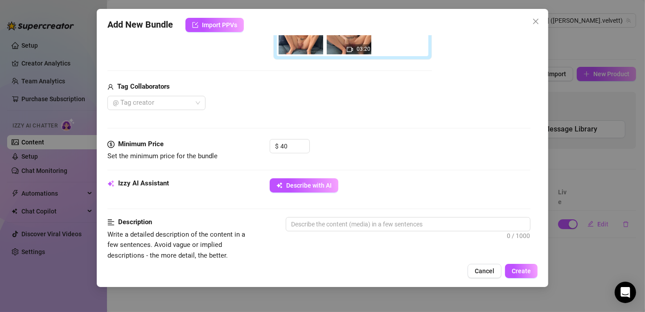
scroll to position [277, 0]
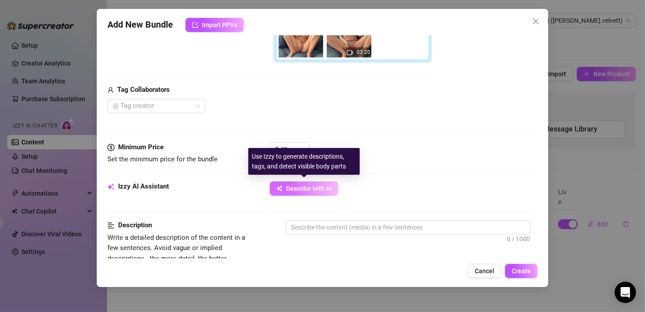
click at [317, 183] on button "Describe with AI" at bounding box center [304, 189] width 69 height 14
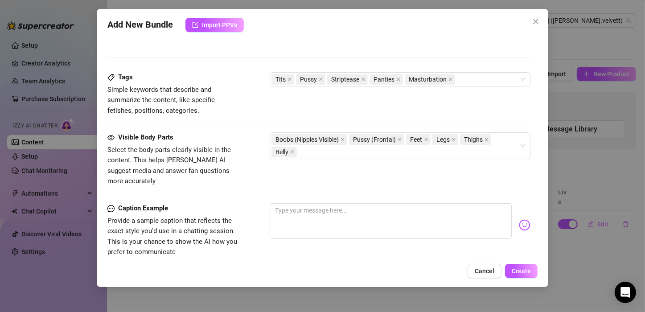
scroll to position [547, 0]
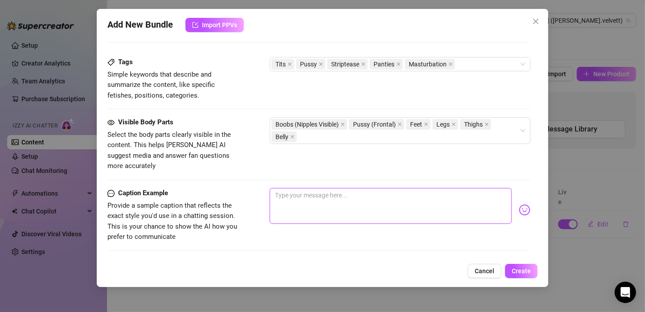
click at [309, 188] on textarea at bounding box center [391, 206] width 242 height 36
paste textarea "Played with my kitty"
click at [359, 188] on textarea "Played with my kitty afternoon...Tell me, what You would do to me !!" at bounding box center [391, 206] width 242 height 36
paste textarea "😈"
type textarea "Played with my kitty afternoon 😈...Tell me, what You would do to me !!"
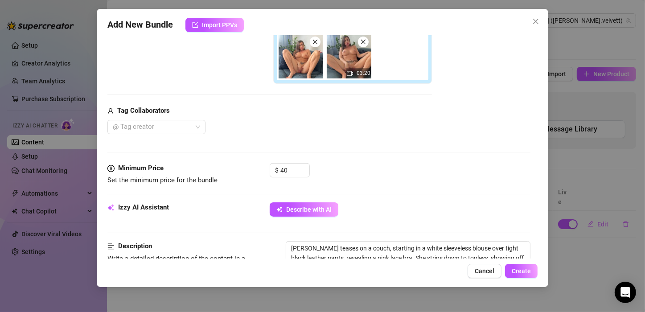
scroll to position [271, 0]
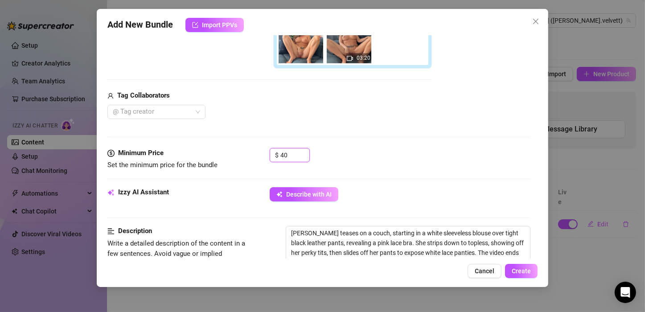
drag, startPoint x: 293, startPoint y: 153, endPoint x: 262, endPoint y: 144, distance: 32.2
click at [262, 144] on form "Account [PERSON_NAME] (@[PERSON_NAME].velvett) Name Name is for your internal o…" at bounding box center [318, 210] width 423 height 870
type input "30"
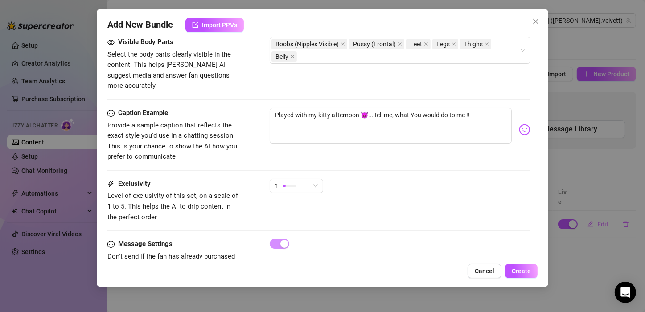
scroll to position [645, 0]
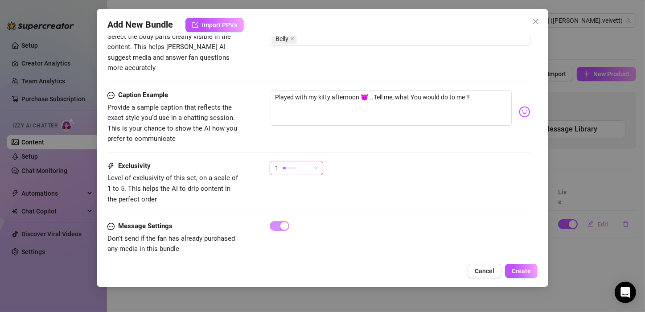
click at [288, 167] on div at bounding box center [289, 168] width 13 height 3
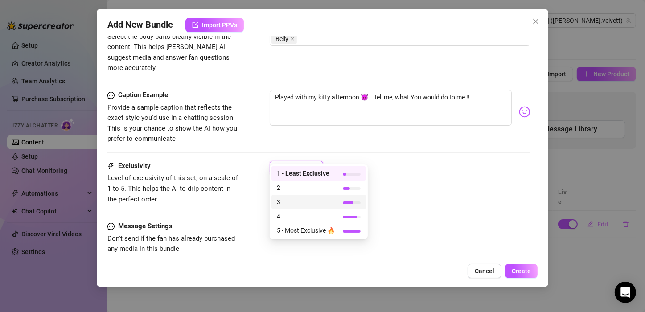
click at [354, 205] on div at bounding box center [352, 202] width 18 height 8
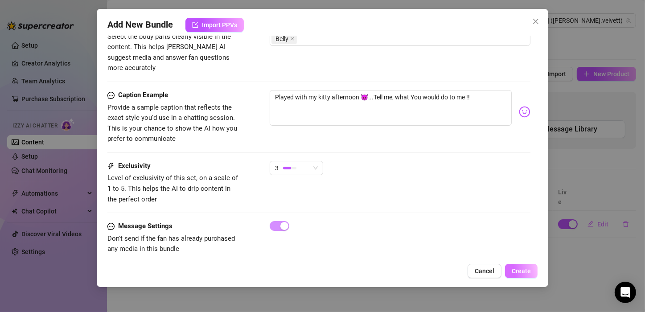
click at [519, 267] on button "Create" at bounding box center [521, 271] width 33 height 14
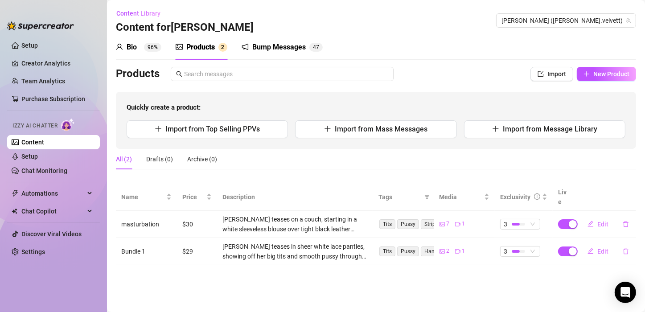
click at [137, 241] on td "Bundle 1" at bounding box center [146, 251] width 61 height 27
click at [601, 248] on span "Edit" at bounding box center [603, 251] width 11 height 7
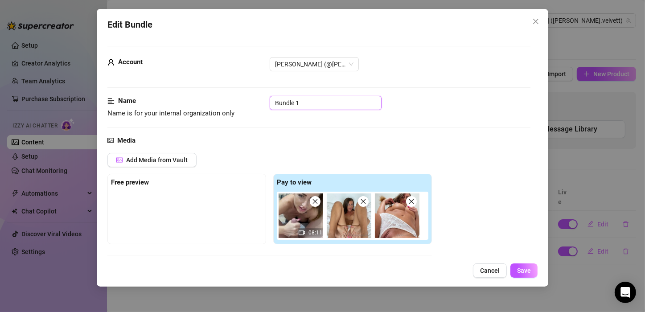
drag, startPoint x: 303, startPoint y: 99, endPoint x: 272, endPoint y: 99, distance: 31.2
click at [272, 99] on input "Bundle 1" at bounding box center [326, 103] width 112 height 14
type input "blowjob"
click at [519, 267] on span "Save" at bounding box center [524, 270] width 14 height 7
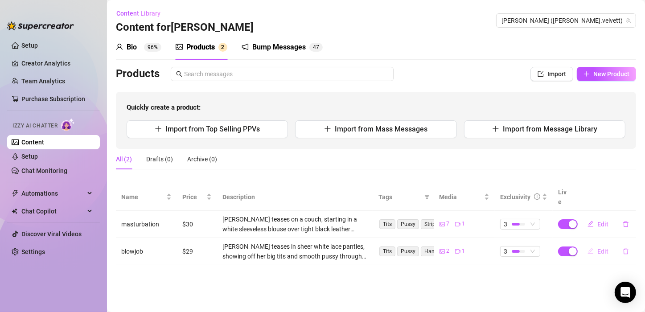
click at [602, 248] on span "Edit" at bounding box center [603, 251] width 11 height 7
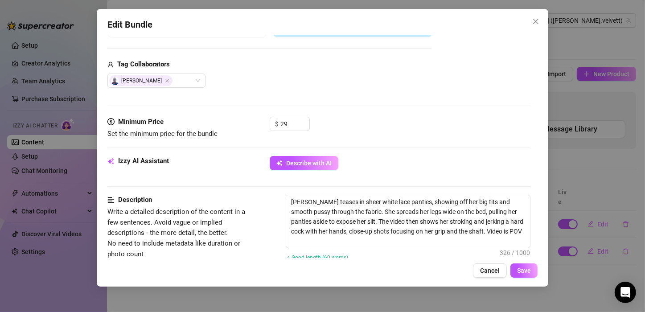
scroll to position [204, 0]
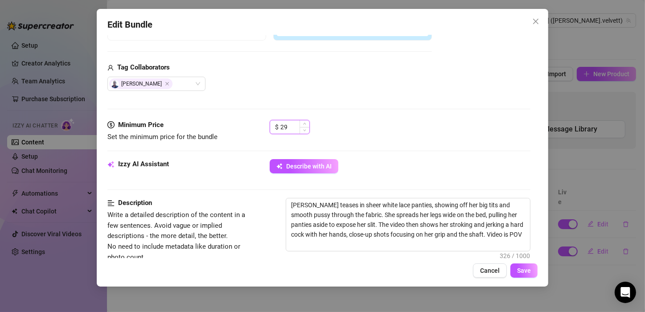
drag, startPoint x: 292, startPoint y: 129, endPoint x: 275, endPoint y: 119, distance: 20.0
click at [275, 120] on div "$ 29" at bounding box center [290, 127] width 40 height 14
type input "24"
click at [522, 271] on span "Save" at bounding box center [524, 270] width 14 height 7
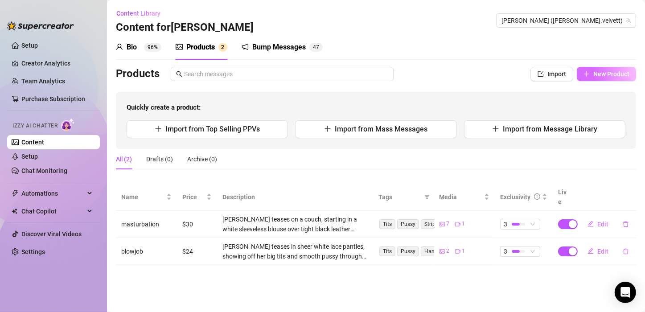
click at [604, 70] on span "New Product" at bounding box center [612, 73] width 36 height 7
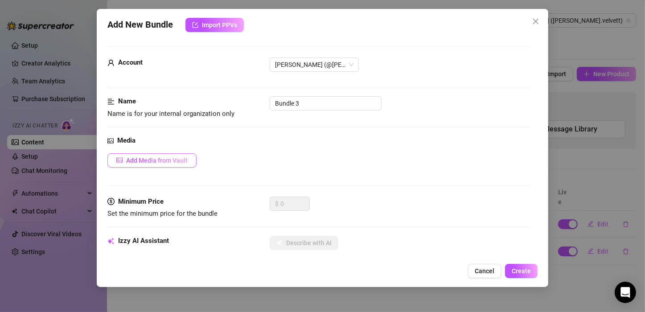
click at [158, 160] on span "Add Media from Vault" at bounding box center [157, 160] width 62 height 7
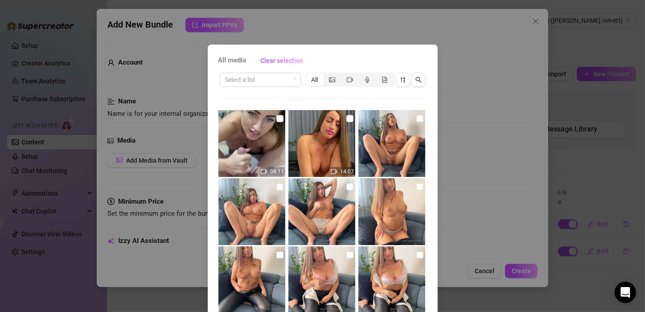
click at [255, 138] on img at bounding box center [252, 143] width 67 height 67
checkbox input "false"
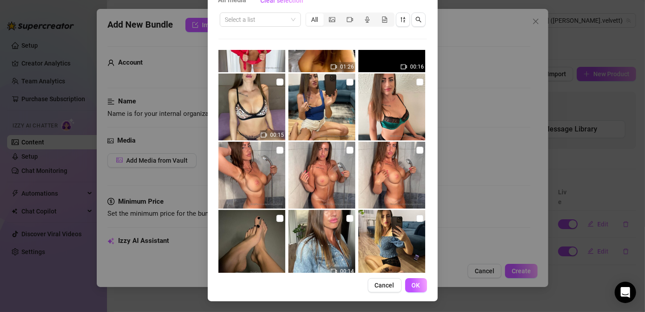
scroll to position [652, 0]
